Goal: Task Accomplishment & Management: Manage account settings

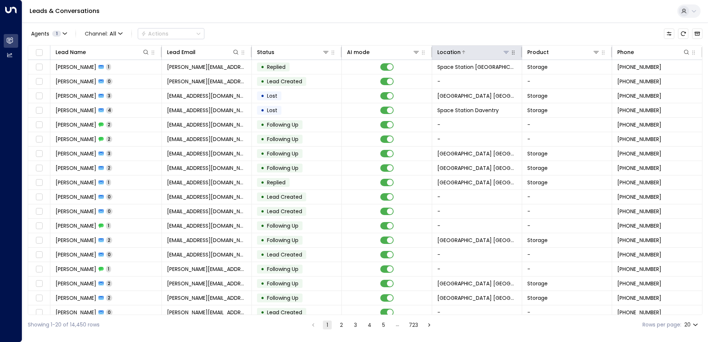
click at [503, 54] on icon at bounding box center [506, 52] width 6 height 6
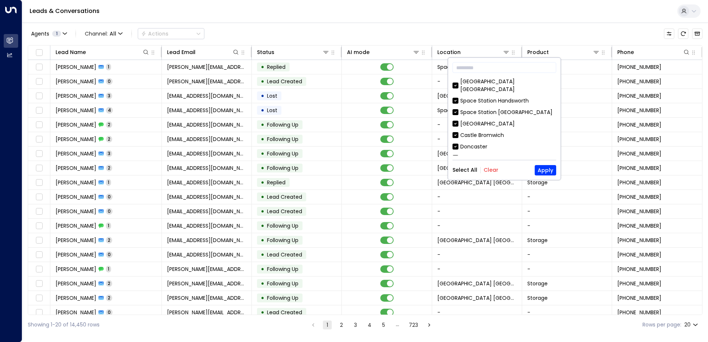
click at [488, 170] on button "Clear" at bounding box center [490, 170] width 15 height 6
click at [501, 72] on input "text" at bounding box center [504, 68] width 104 height 14
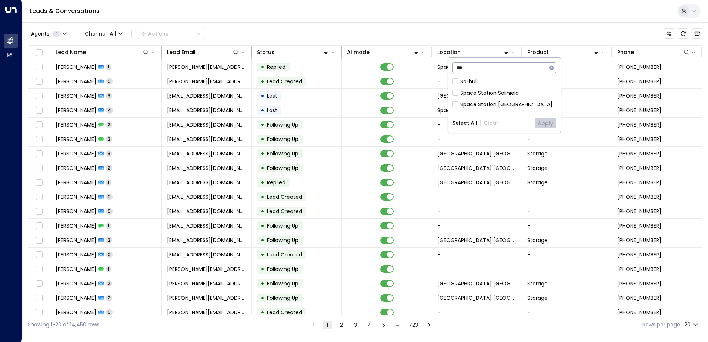
type input "***"
click at [489, 101] on div "Space Station [GEOGRAPHIC_DATA]" at bounding box center [506, 105] width 92 height 8
click at [546, 121] on button "Apply" at bounding box center [544, 123] width 21 height 10
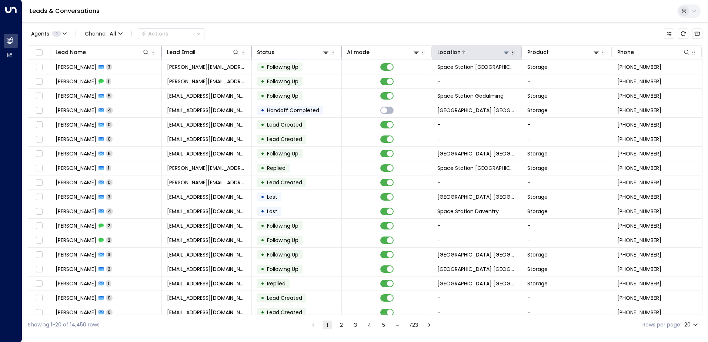
click at [503, 51] on icon at bounding box center [505, 52] width 5 height 3
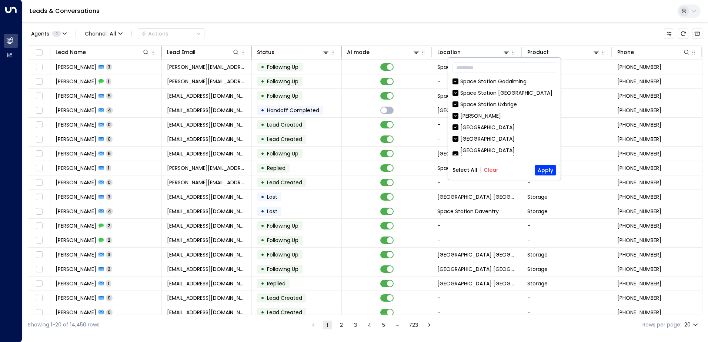
click at [492, 171] on button "Clear" at bounding box center [490, 170] width 15 height 6
click at [508, 70] on input "text" at bounding box center [504, 68] width 104 height 14
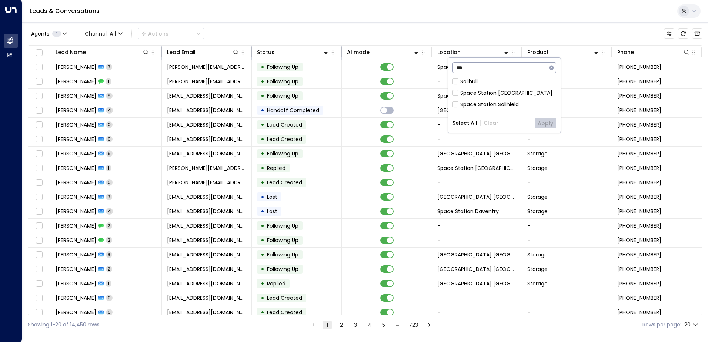
type input "***"
click at [503, 89] on div "Space Station [GEOGRAPHIC_DATA]" at bounding box center [506, 93] width 92 height 8
click at [538, 121] on button "Apply" at bounding box center [544, 123] width 21 height 10
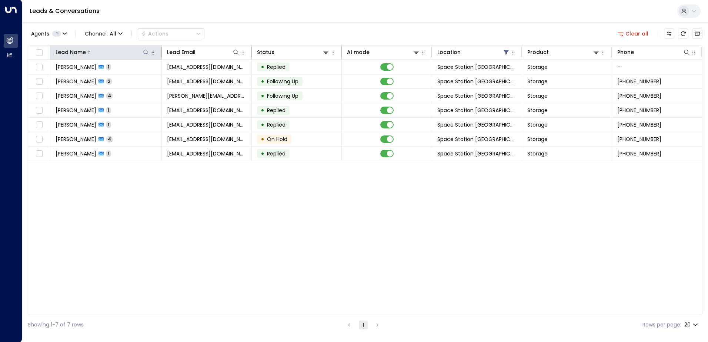
click at [149, 54] on icon at bounding box center [146, 52] width 6 height 6
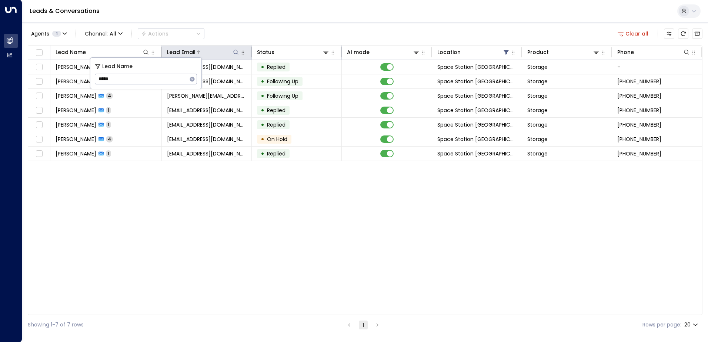
type input "*****"
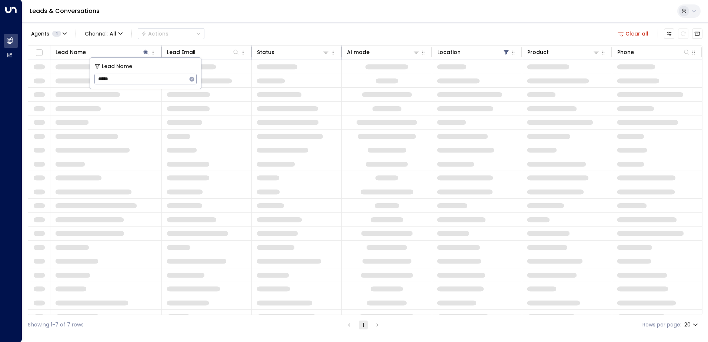
drag, startPoint x: 272, startPoint y: 37, endPoint x: 456, endPoint y: 36, distance: 183.5
click at [275, 37] on div "Agents 1 Channel: All Actions Clear all" at bounding box center [365, 34] width 674 height 16
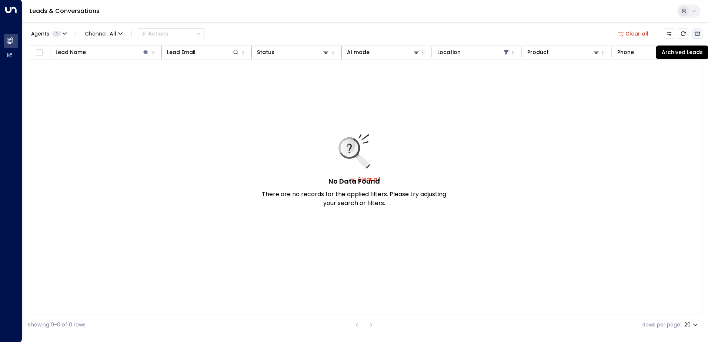
click at [698, 34] on icon "Archived Leads" at bounding box center [697, 34] width 6 height 6
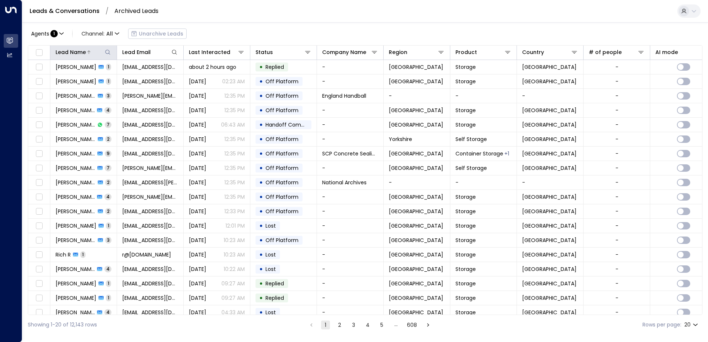
click at [107, 52] on icon at bounding box center [108, 52] width 6 height 6
type input "*****"
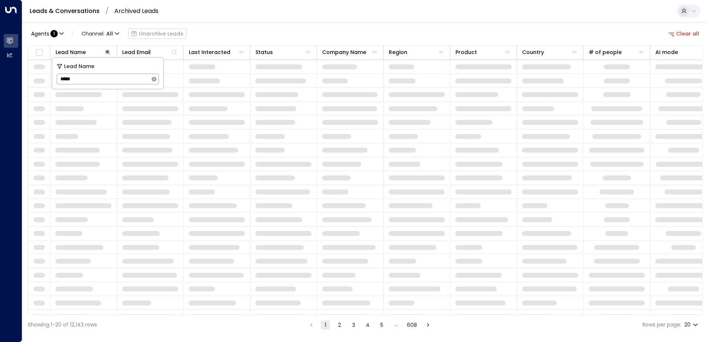
click at [214, 40] on div "Agents : 1 Channel: All Unarchive Leads Clear all" at bounding box center [365, 34] width 674 height 16
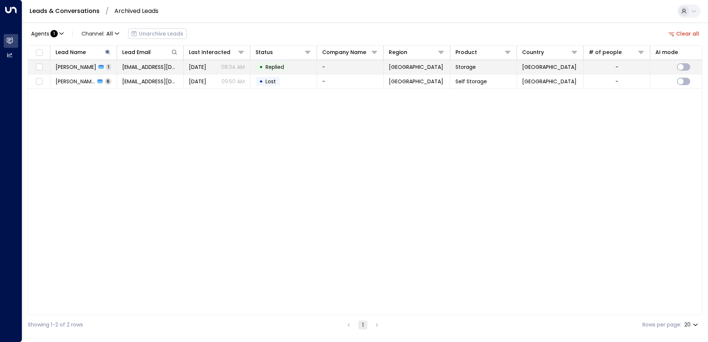
click at [272, 69] on span "Replied" at bounding box center [274, 66] width 19 height 7
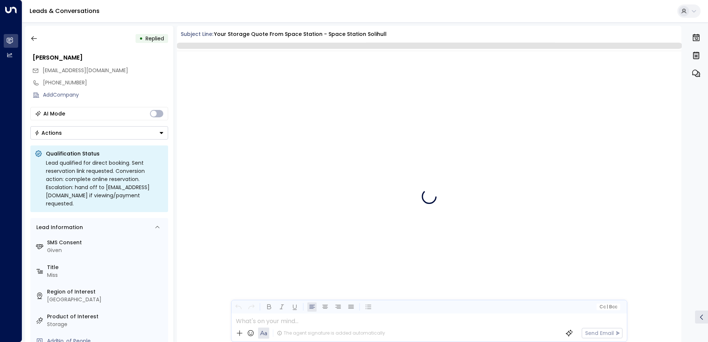
scroll to position [279, 0]
